Goal: Information Seeking & Learning: Learn about a topic

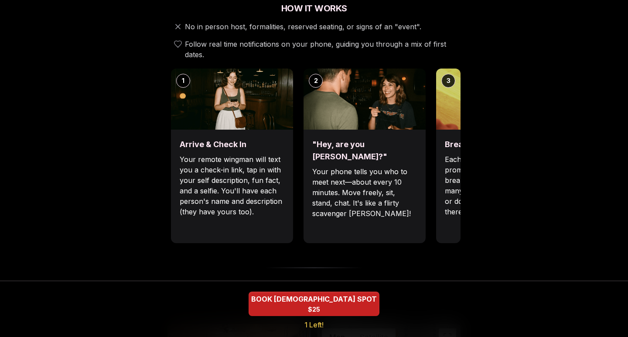
scroll to position [326, 0]
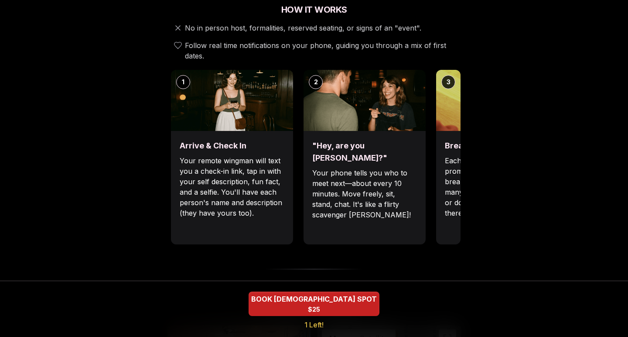
click at [459, 99] on img at bounding box center [497, 100] width 122 height 61
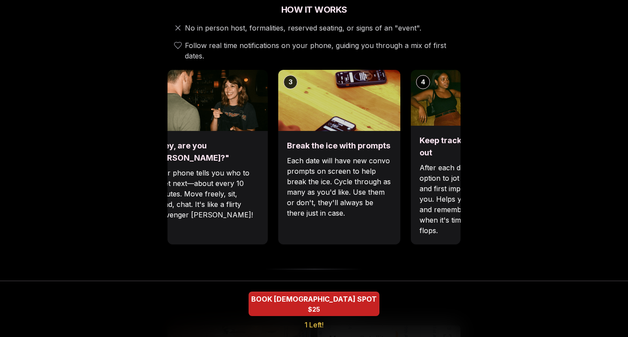
click at [281, 113] on img at bounding box center [339, 100] width 122 height 61
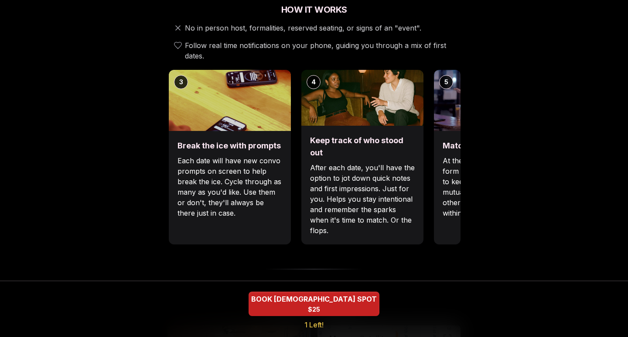
click at [266, 103] on img at bounding box center [230, 100] width 122 height 61
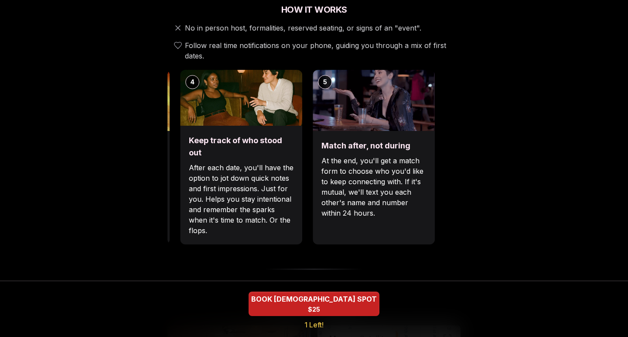
click at [180, 126] on div "Keep track of who stood out After each date, you'll have the option to jot down…" at bounding box center [241, 185] width 122 height 119
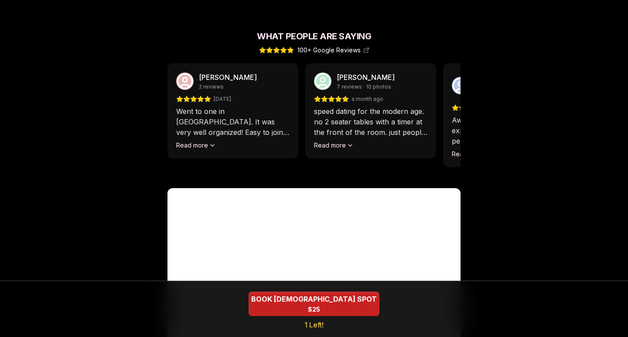
scroll to position [768, 0]
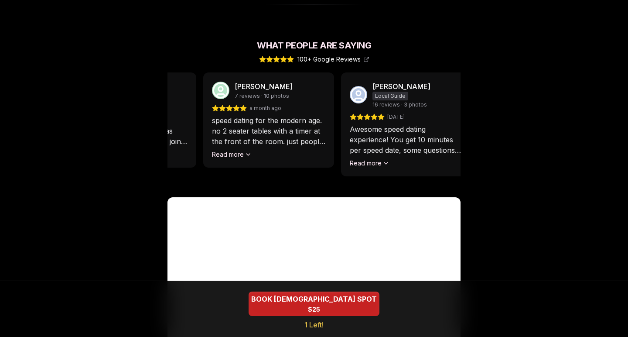
click at [303, 115] on p "speed dating for the modern age. no 2 seater tables with a timer at the front o…" at bounding box center [268, 130] width 113 height 31
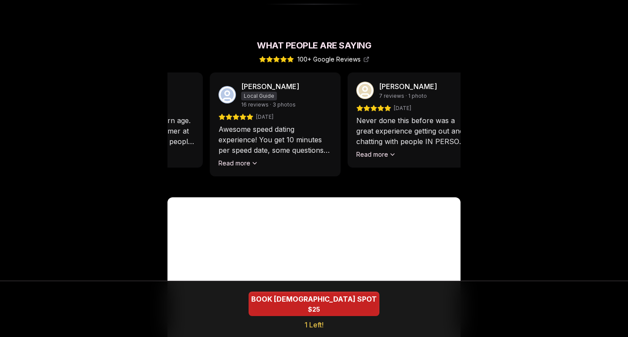
click at [266, 124] on p "Awesome speed dating experience! You get 10 minutes per speed date, some questi…" at bounding box center [275, 139] width 113 height 31
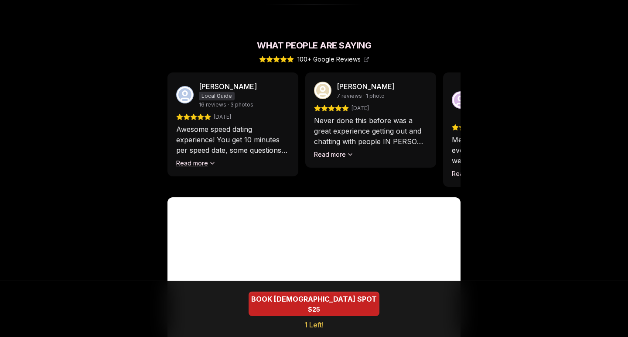
click at [199, 159] on button "Read more" at bounding box center [196, 163] width 40 height 9
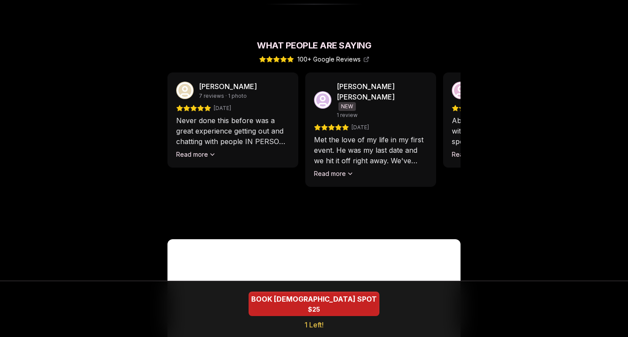
click at [260, 146] on div "[PERSON_NAME] 7 reviews · 1 photo [DATE] Never done this before was a great exp…" at bounding box center [233, 119] width 131 height 95
click at [198, 150] on button "Read more" at bounding box center [196, 154] width 40 height 9
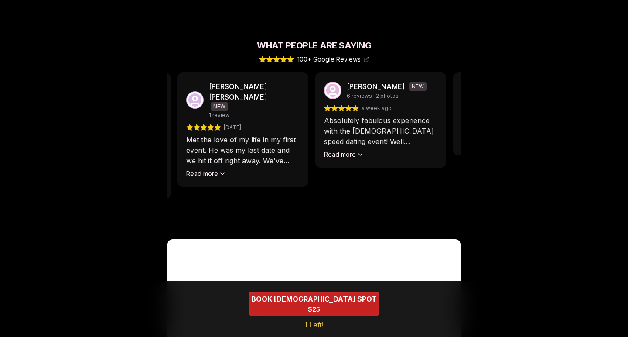
click at [201, 182] on div "[PERSON_NAME] 2 reviews [DATE] Went to one in [GEOGRAPHIC_DATA]. It was very we…" at bounding box center [314, 150] width 293 height 156
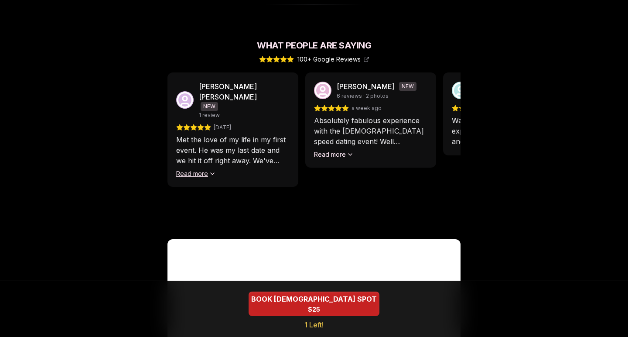
click at [194, 169] on button "Read more" at bounding box center [196, 173] width 40 height 9
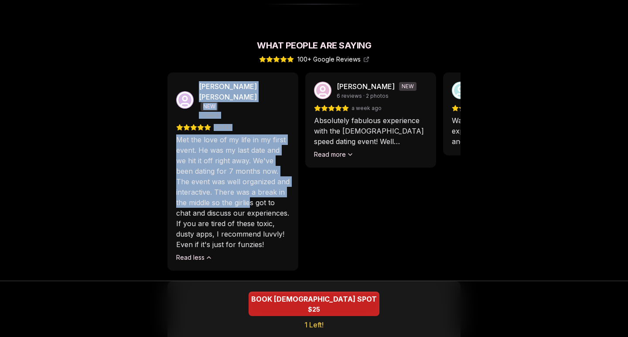
drag, startPoint x: 327, startPoint y: 192, endPoint x: 251, endPoint y: 188, distance: 76.0
click at [251, 188] on div "[PERSON_NAME] 2 reviews [DATE] Went to one in [GEOGRAPHIC_DATA]. It was very we…" at bounding box center [314, 171] width 293 height 198
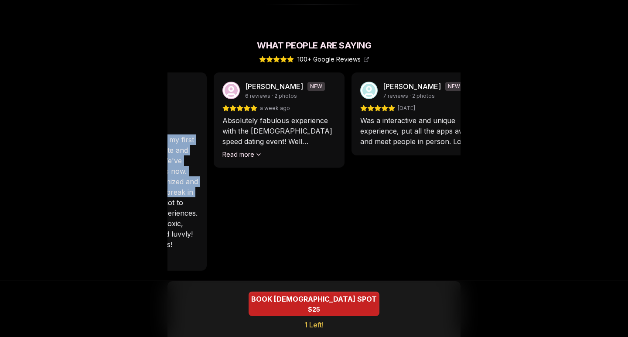
click at [283, 123] on p "Absolutely fabulous experience with the [DEMOGRAPHIC_DATA] speed dating event! …" at bounding box center [278, 130] width 113 height 31
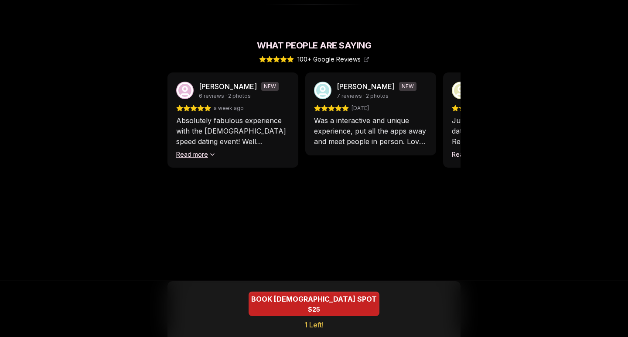
click at [194, 150] on button "Read more" at bounding box center [196, 154] width 40 height 9
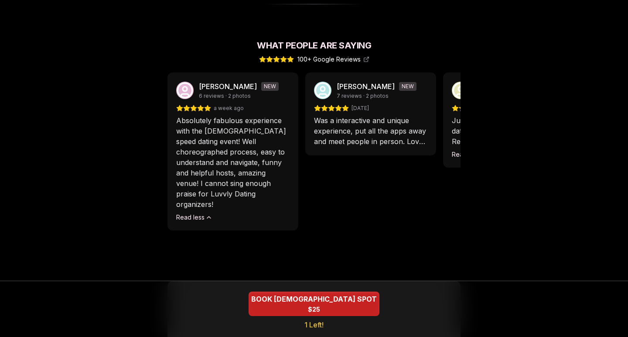
drag, startPoint x: 395, startPoint y: 155, endPoint x: 298, endPoint y: 140, distance: 97.7
click at [298, 140] on div "[PERSON_NAME] 2 reviews [DATE] Went to one in [GEOGRAPHIC_DATA]. It was very we…" at bounding box center [314, 171] width 293 height 198
click at [314, 115] on p "Was a interactive and unique experience, put all the apps away and meet people …" at bounding box center [370, 130] width 113 height 31
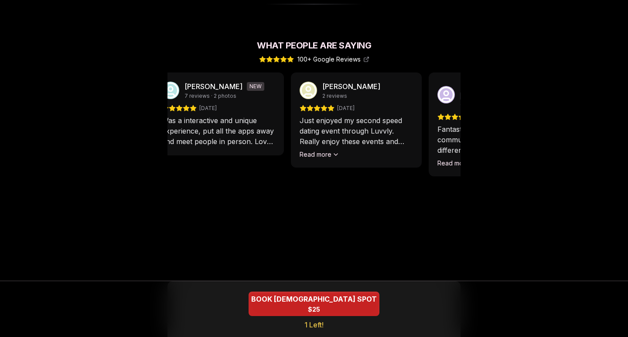
click at [300, 128] on p "Just enjoyed my second speed dating event through Luvvly. Really enjoy these ev…" at bounding box center [356, 130] width 113 height 31
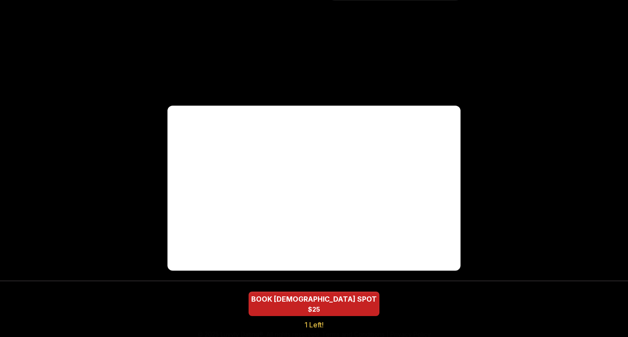
scroll to position [941, 0]
